Goal: Answer question/provide support

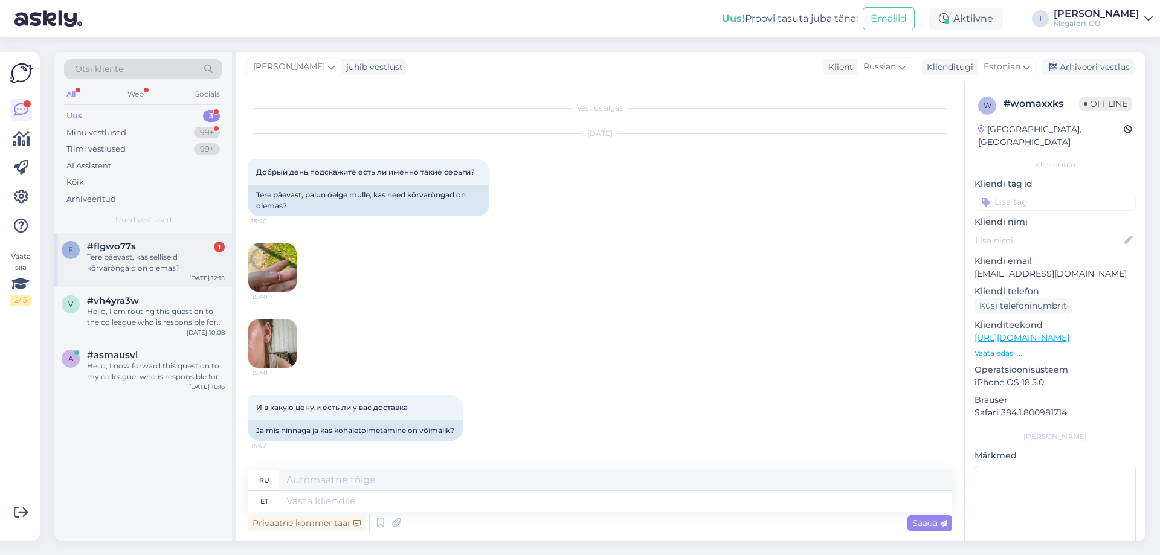
click at [125, 256] on div "Tere päevast, kas selliseid kõrvarõngaid on olemas?" at bounding box center [156, 263] width 138 height 22
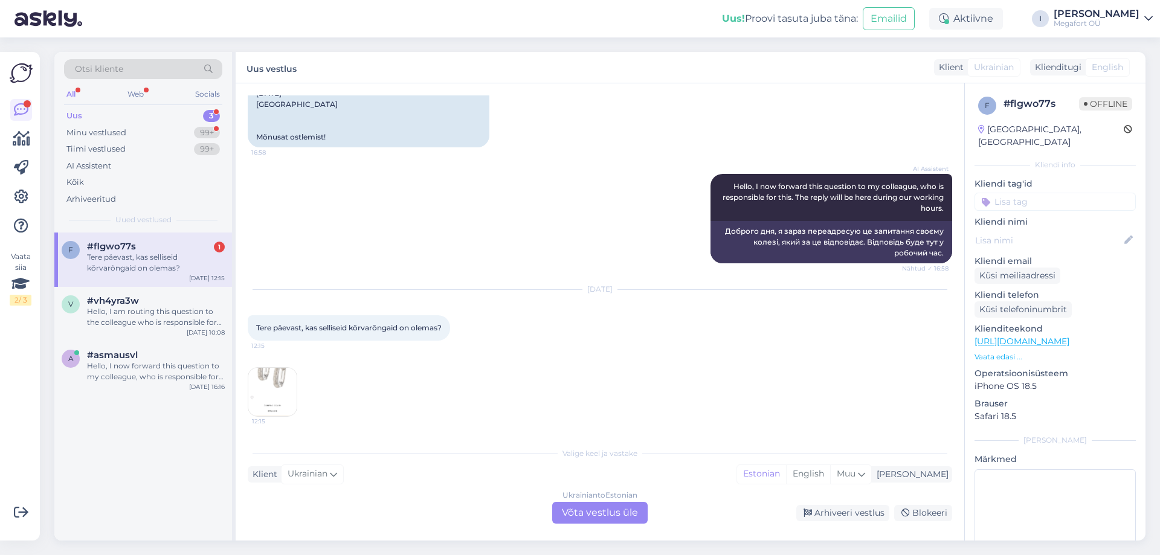
scroll to position [1624, 0]
click at [280, 384] on img at bounding box center [272, 392] width 48 height 48
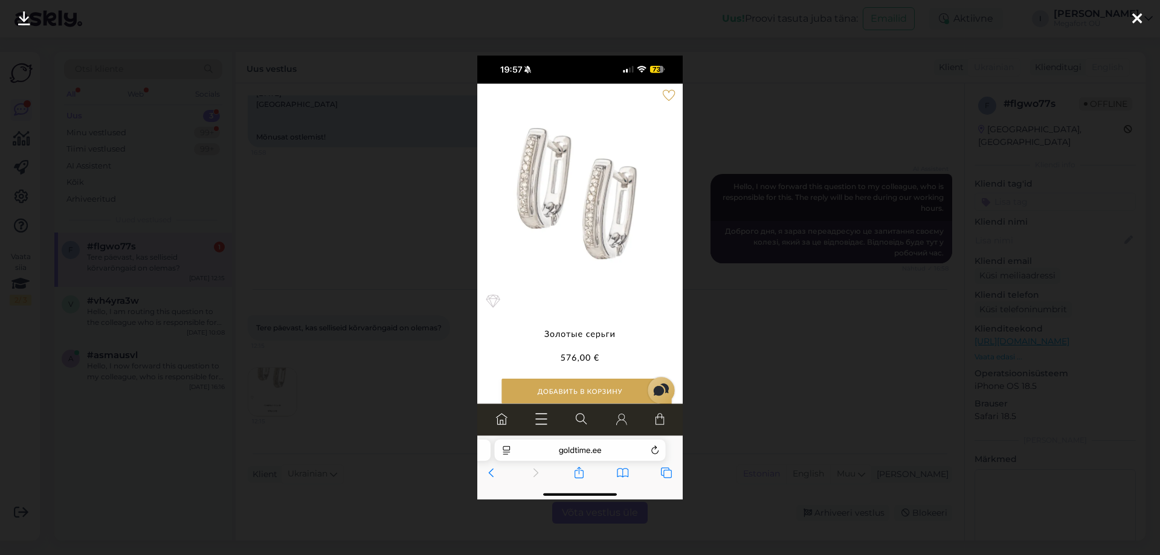
click at [352, 231] on div at bounding box center [580, 277] width 1160 height 555
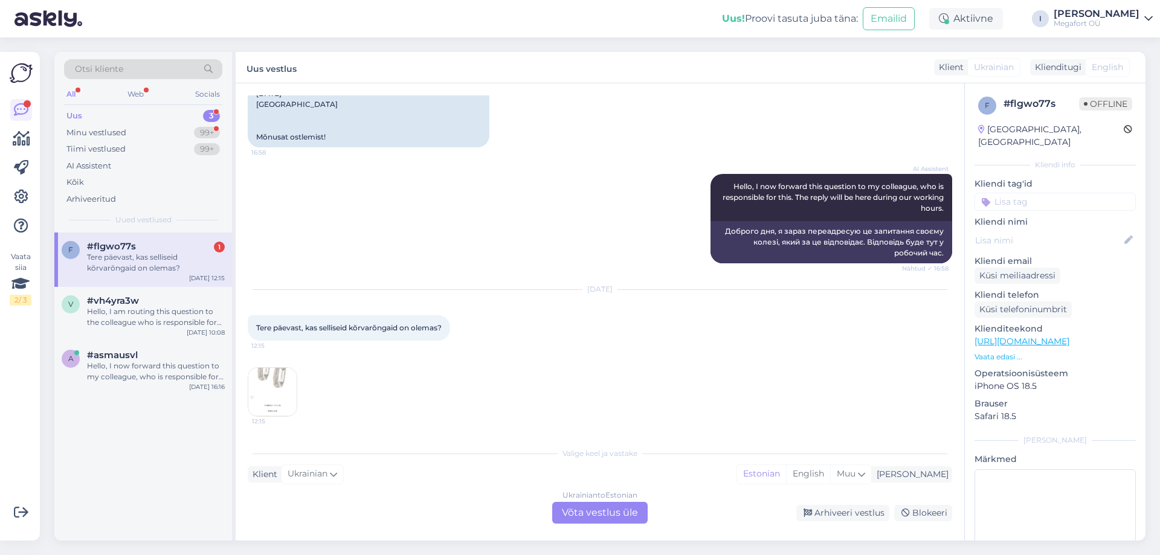
click at [1056, 336] on link "[URL][DOMAIN_NAME]" at bounding box center [1021, 341] width 95 height 11
click at [1033, 336] on link "[URL][DOMAIN_NAME]" at bounding box center [1021, 341] width 95 height 11
click at [593, 518] on div "Ukrainian to Estonian Võta vestlus üle" at bounding box center [599, 513] width 95 height 22
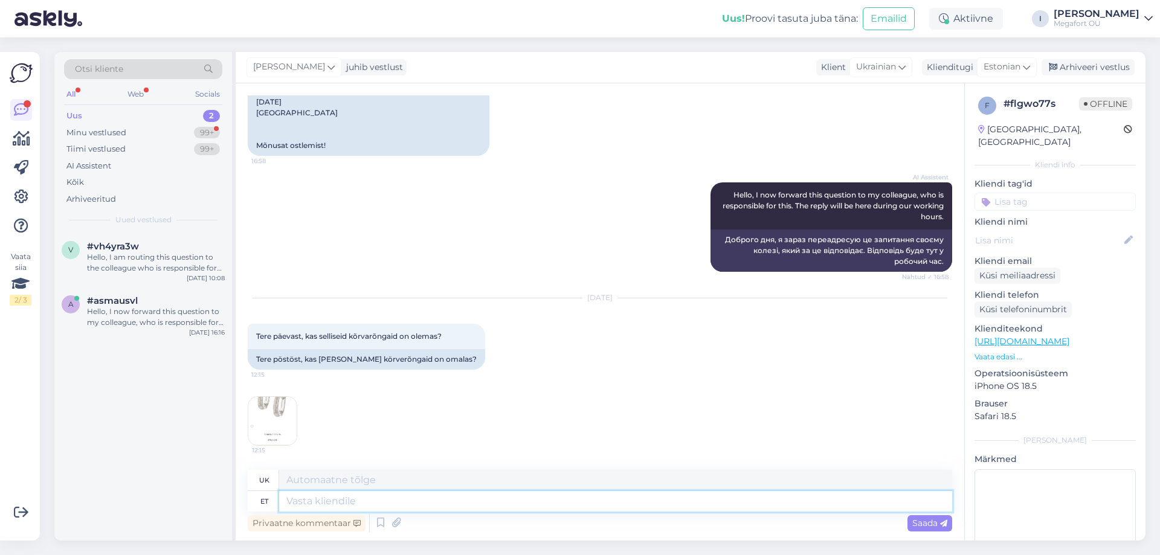
click at [561, 509] on textarea at bounding box center [615, 501] width 673 height 21
type textarea "Tere."
type textarea "Привіт."
type textarea "Tere. [GEOGRAPHIC_DATA]"
type textarea "Привіт. Так."
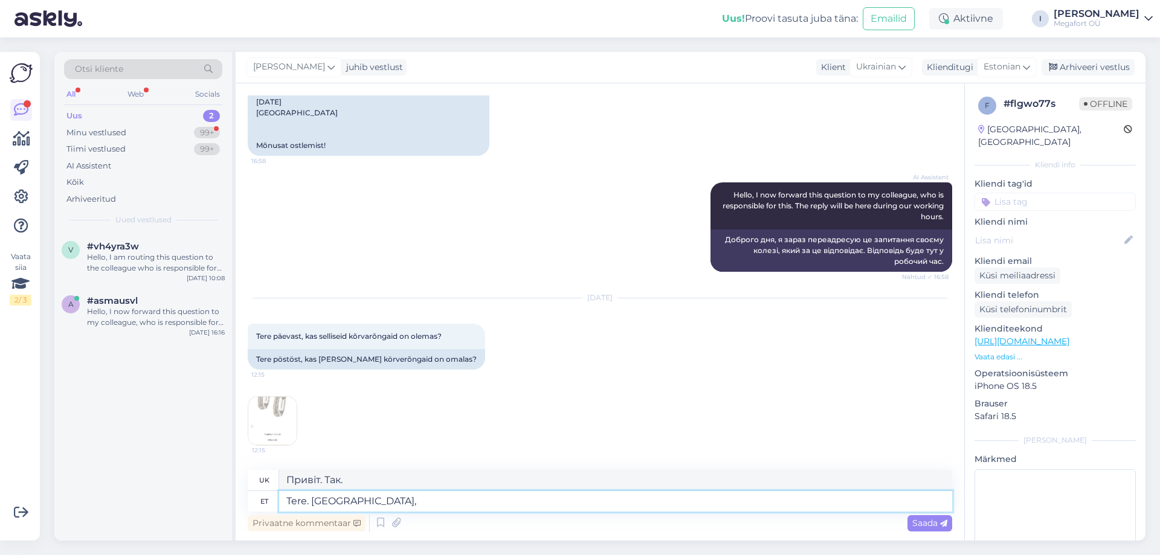
type textarea "Tere. Jah, a"
type textarea "Привіт. Так,"
type textarea "Tere. Jah, antud to"
type textarea "Привіт. Так, враховано."
type textarea "Tere. Jah, antud toote sa"
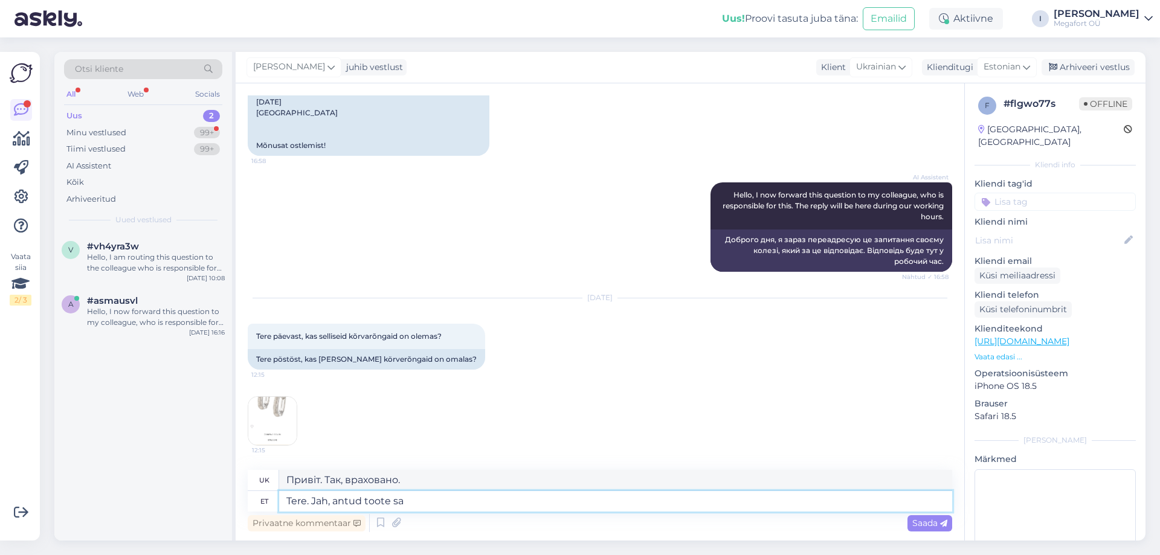
type textarea "Привіт. Так, цей продукт"
type textarea "Tere. Jah, antud toote saate t"
type textarea "Привіт. Так, ви можете отримати цей товар."
type textarea "Tere. Jah, antud toote saate tellida"
type textarea "Доброго дня. Так, ви можете замовити цей товар."
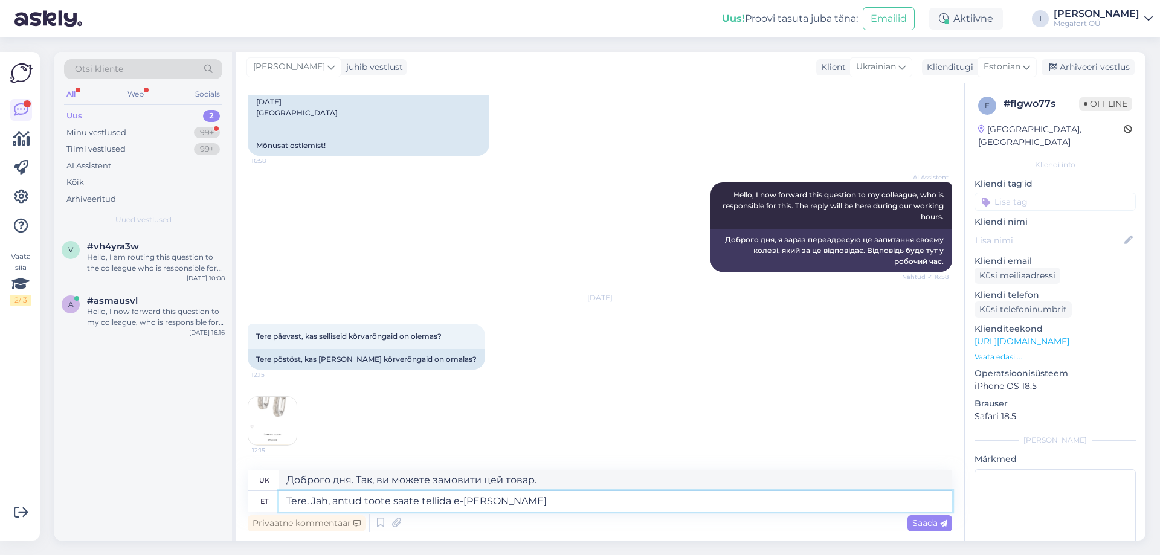
type textarea "Tere. Jah, antud toote saate tellida e-[PERSON_NAME] k"
type textarea "Доброго дня. Так, ви можете замовити цей товар в інтернет-магазині."
type textarea "Tere. Jah, antud toote saate tellida e-[PERSON_NAME] kaudu"
type textarea "Доброго дня. Так, ви можете замовити цей товар через інтернет-магазин."
type textarea "Tere. Jah, antud toote saate tellida e-[PERSON_NAME] kaudu või o"
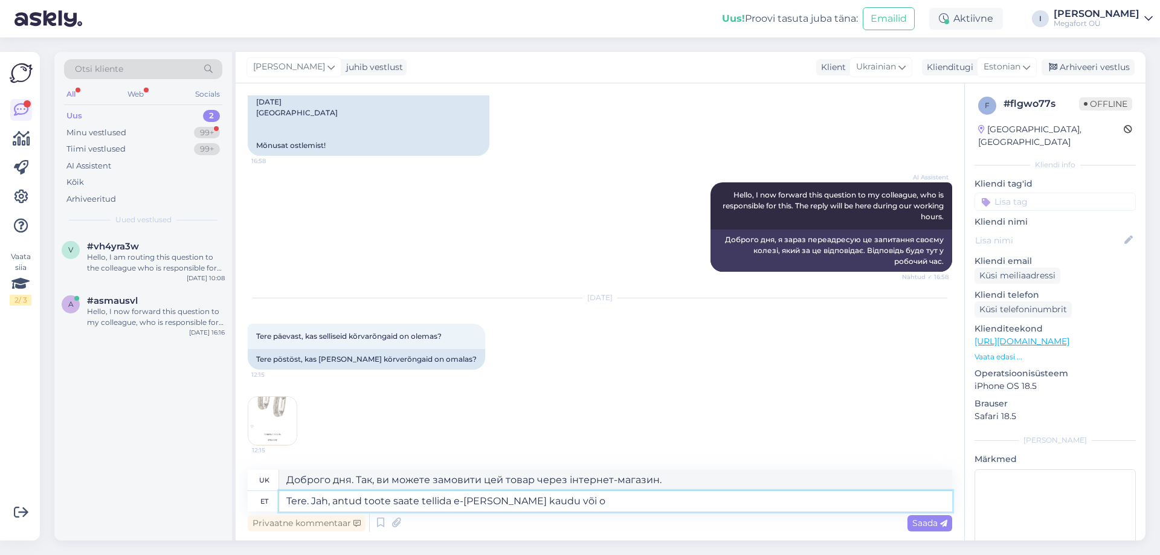
type textarea "Доброго дня. Так, ви можете замовити цей товар через інтернет-магазин або"
type textarea "Tere. Jah, antud toote saate tellida e-[PERSON_NAME] kaudu või osta m"
type textarea "Доброго дня. Так, ви можете замовити цей товар через інтернет-магазин або купит…"
type textarea "Tere. Jah, antud toote saate tellida e-[PERSON_NAME] kaudu või osta meie P"
type textarea "Доброго дня. Так, ви можете замовити цей товар через наш інтернет-магазин або к…"
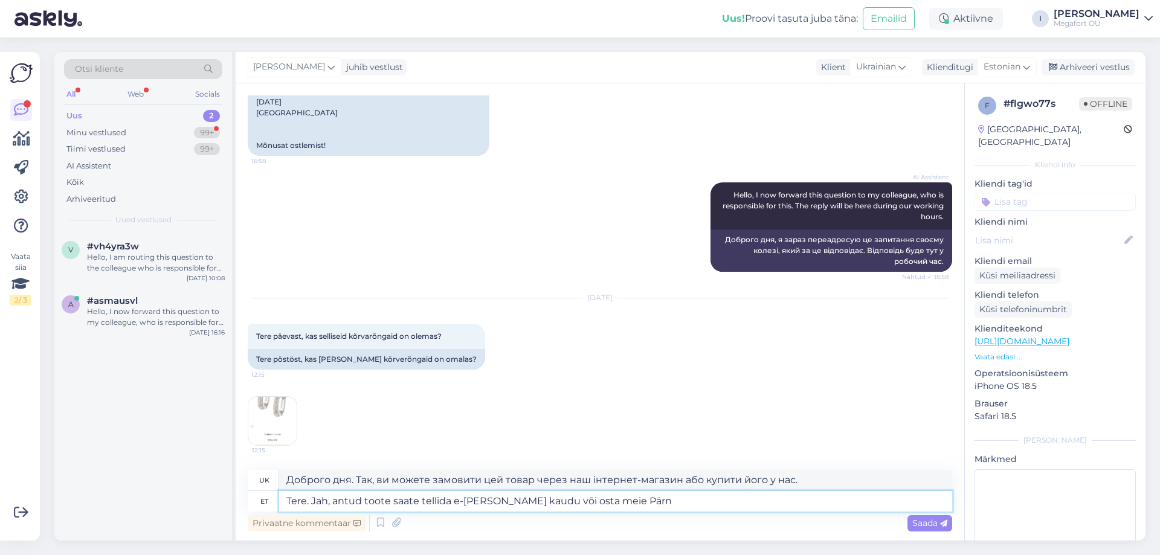
type textarea "Tere. Jah, antud toote saate tellida e-[PERSON_NAME] kaudu või osta meie [GEOGR…"
type textarea "Доброго дня. Так, ви можете замовити цей товар через інтернет-магазин або купит…"
type textarea "Tere. Jah, antud toote saate tellida e-[PERSON_NAME] kaudu või osta meie [GEOGR…"
type textarea "Доброго дня. Так, ви можете замовити цей товар через інтернет-магазин або купит…"
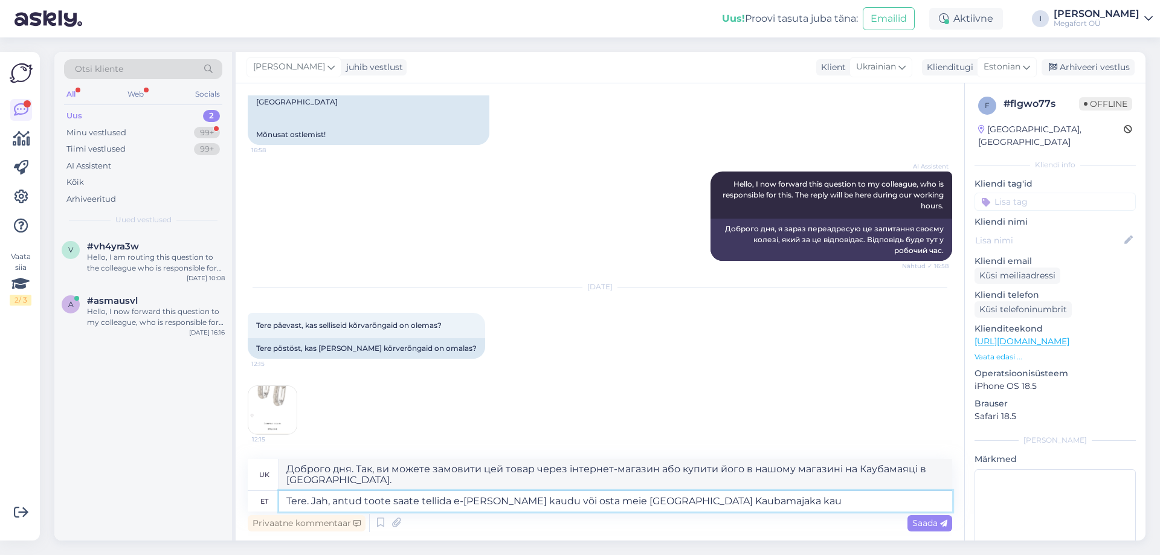
scroll to position [1624, 0]
type textarea "Tere. Jah, antud toote saate tellida e-[PERSON_NAME] kaudu või osta meie Pärnu …"
type textarea "Доброго дня. Так, ви можете замовити цей товар через інтернет-магазин або придб…"
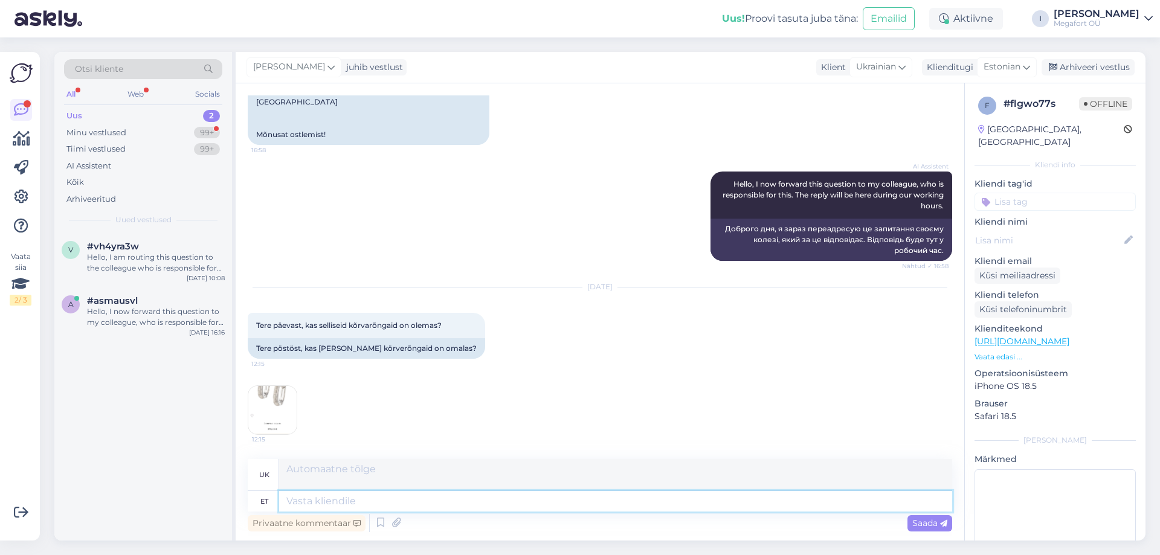
scroll to position [1721, 0]
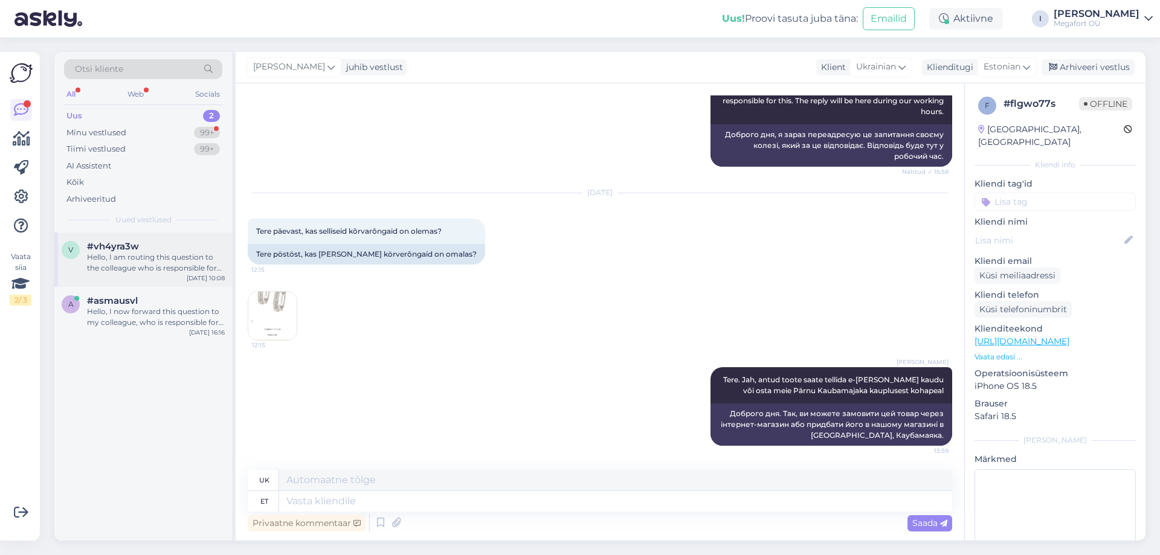
click at [191, 267] on div "Hello, I am routing this question to the colleague who is responsible for this …" at bounding box center [156, 263] width 138 height 22
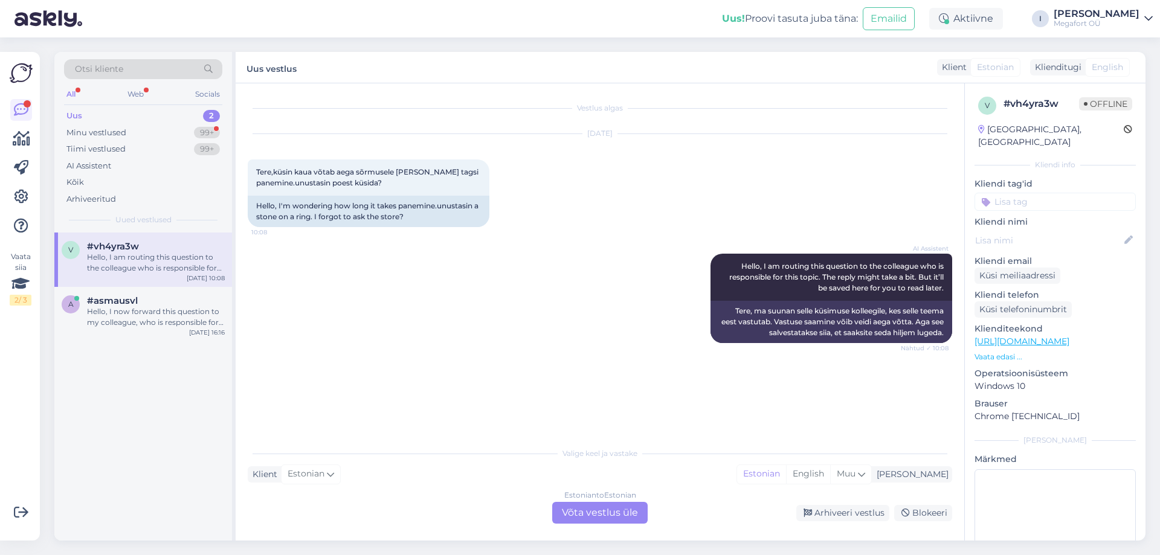
scroll to position [0, 0]
click at [579, 515] on div "Estonian to Estonian Võta vestlus üle" at bounding box center [599, 513] width 95 height 22
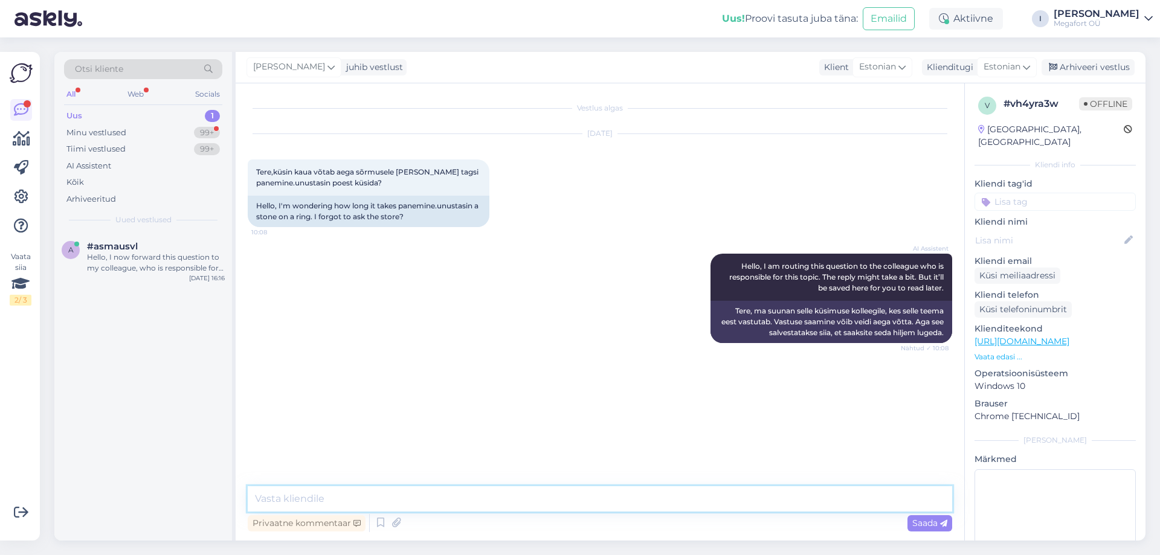
click at [491, 491] on textarea at bounding box center [600, 498] width 704 height 25
type textarea "K"
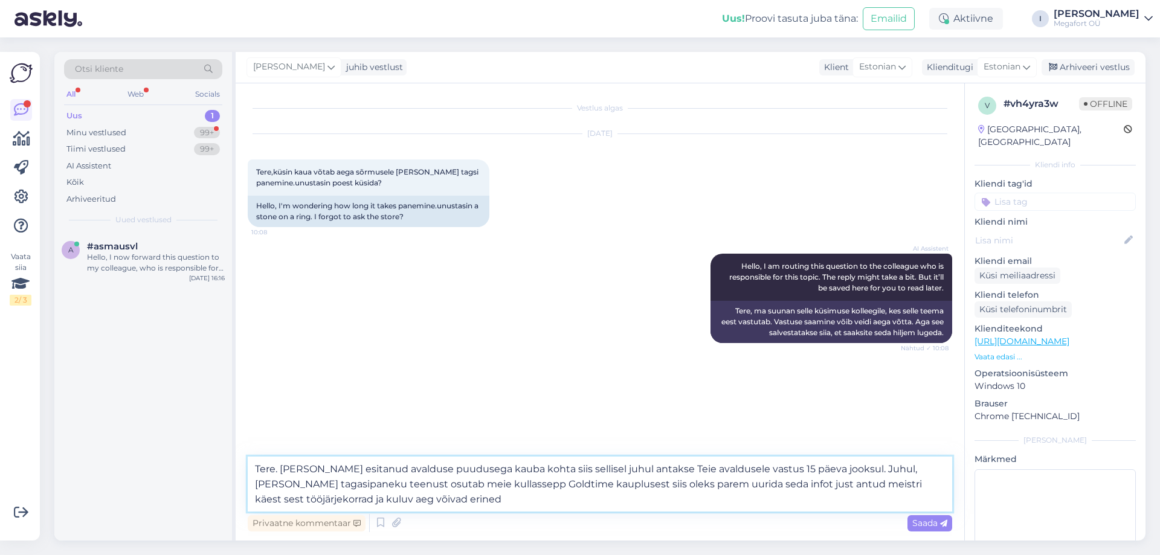
type textarea "Tere. [PERSON_NAME] esitanud avalduse puudusega kauba kohta siis sellisel juhul…"
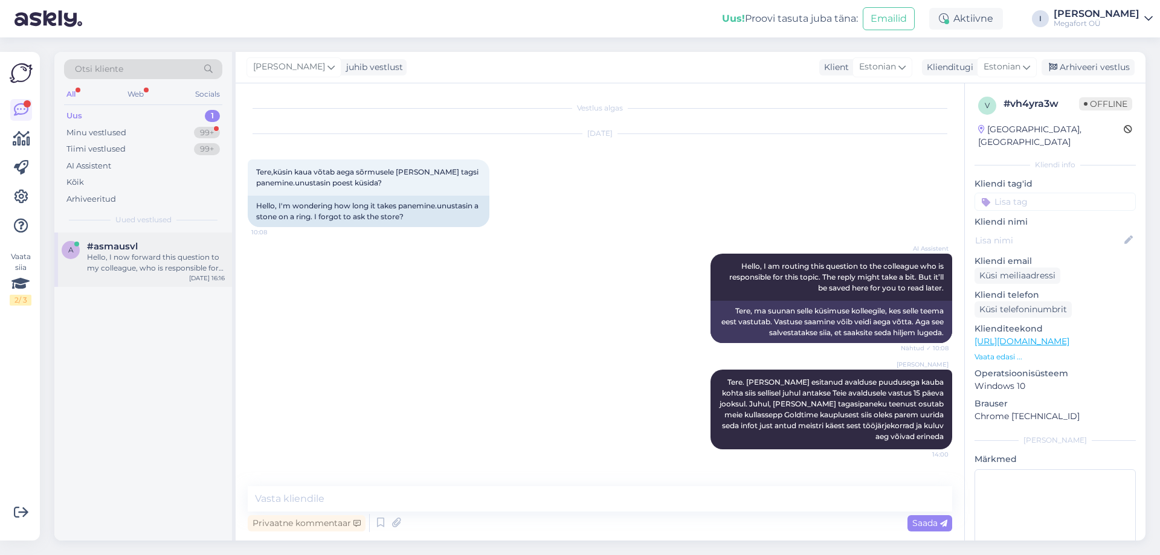
click at [120, 270] on div "Hello, I now forward this question to my colleague, who is responsible for this…" at bounding box center [156, 263] width 138 height 22
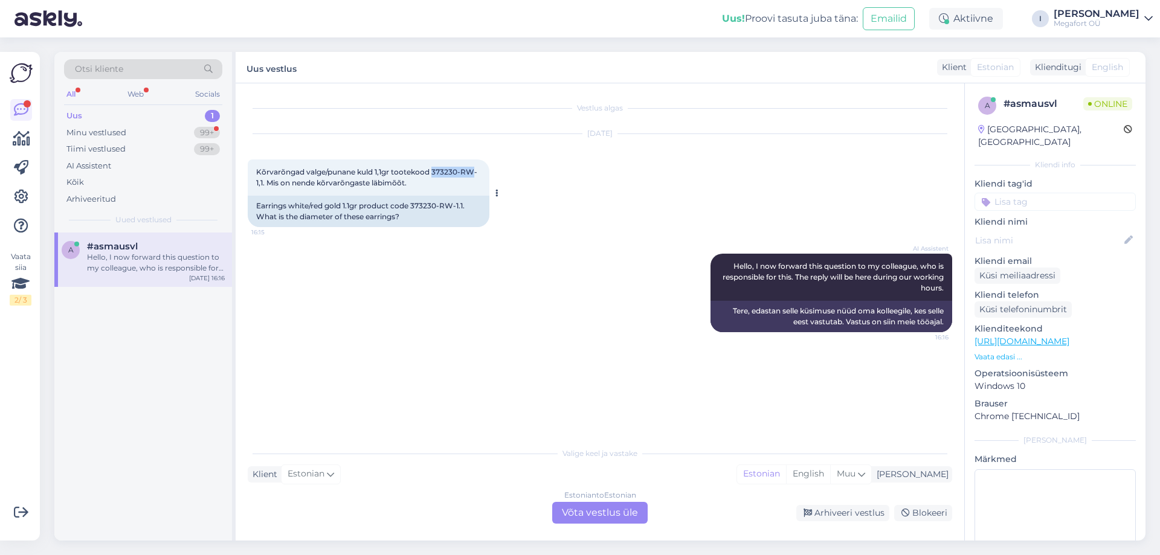
drag, startPoint x: 433, startPoint y: 167, endPoint x: 472, endPoint y: 170, distance: 38.8
click at [472, 170] on span "Kõrvarõngad valge/punane kuld 1,1gr tootekood 373230-RW-1,1. Mis on nende kõrva…" at bounding box center [366, 177] width 221 height 20
copy span "373230-RW"
click at [569, 512] on div "Estonian to Estonian Võta vestlus üle" at bounding box center [599, 513] width 95 height 22
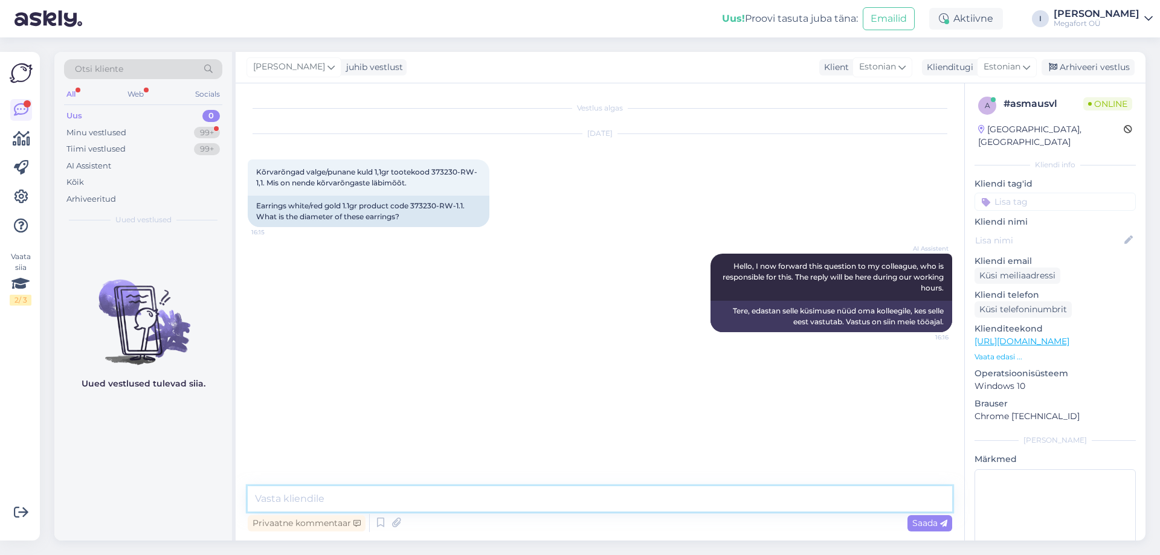
click at [538, 496] on textarea at bounding box center [600, 498] width 704 height 25
type textarea "Tere"
type textarea "Kürvarõngaste läbimõõt on 20 mm"
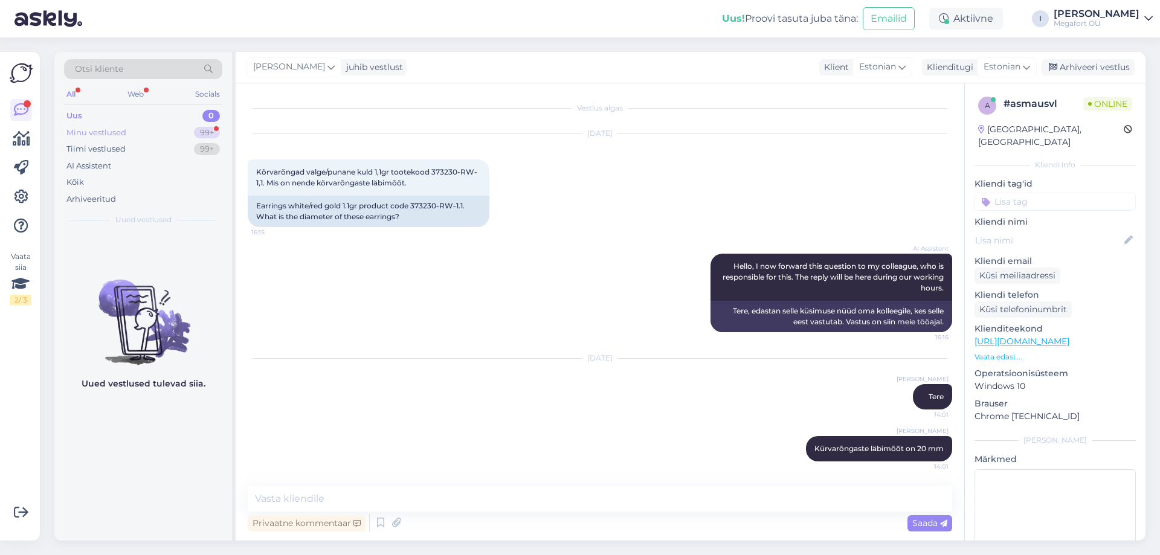
click at [166, 137] on div "Minu vestlused 99+" at bounding box center [143, 132] width 158 height 17
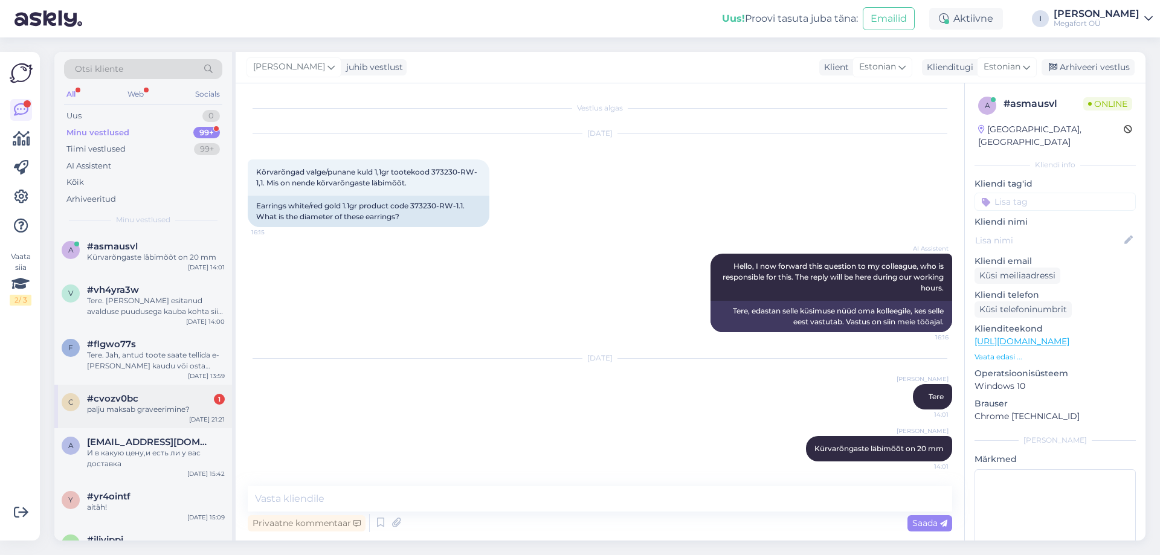
click at [147, 399] on div "#cvozv0bc 1" at bounding box center [156, 398] width 138 height 11
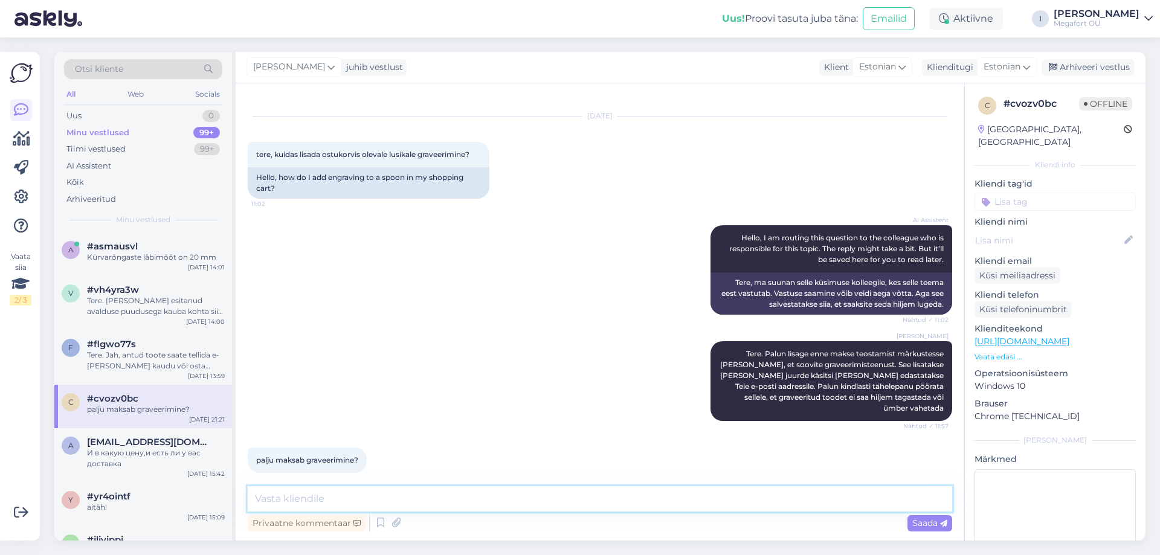
click at [355, 498] on textarea at bounding box center [600, 498] width 704 height 25
type textarea "Graveerimise teenuse hind on 20 eurot"
